Goal: Information Seeking & Learning: Learn about a topic

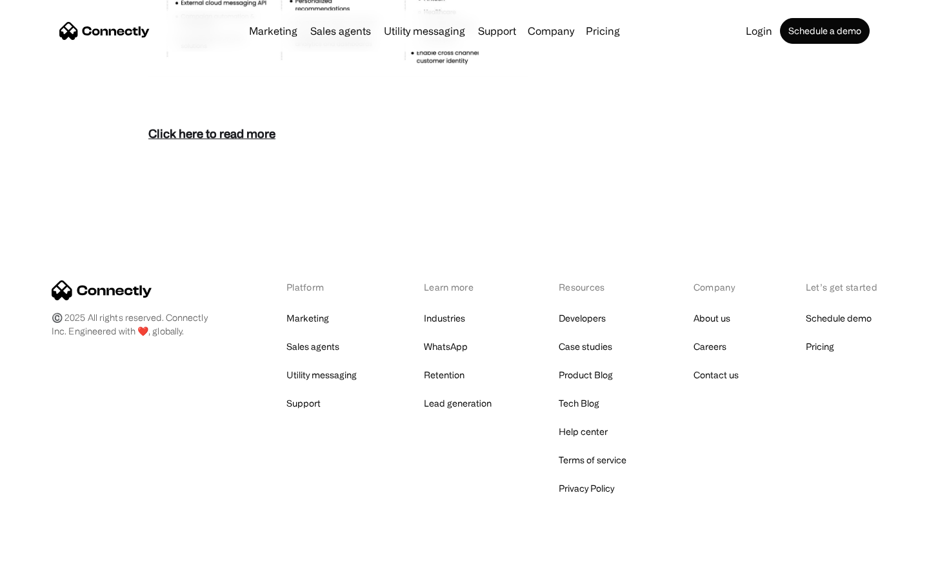
scroll to position [5592, 0]
